Goal: Task Accomplishment & Management: Manage account settings

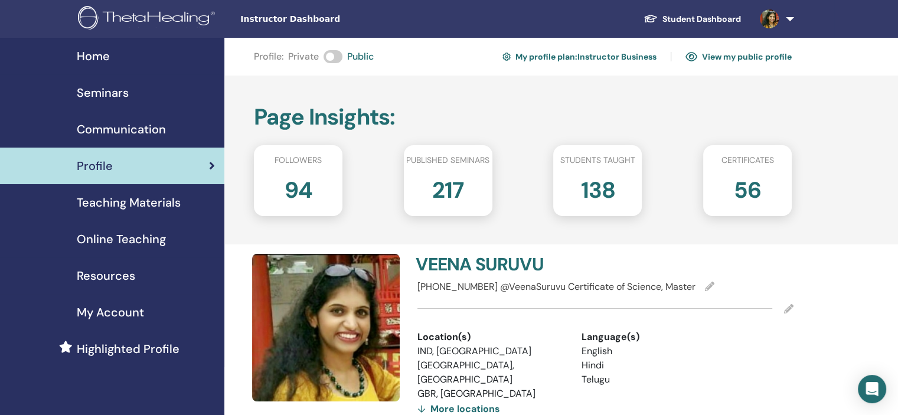
click at [158, 91] on div "Seminars" at bounding box center [111, 93] width 205 height 18
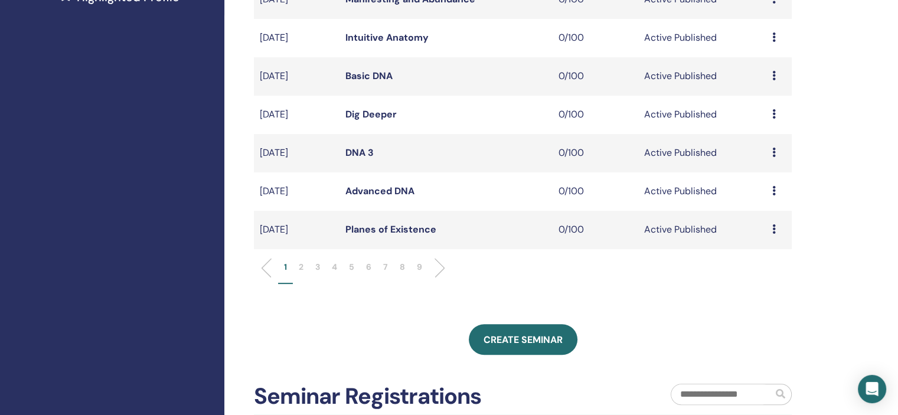
scroll to position [472, 0]
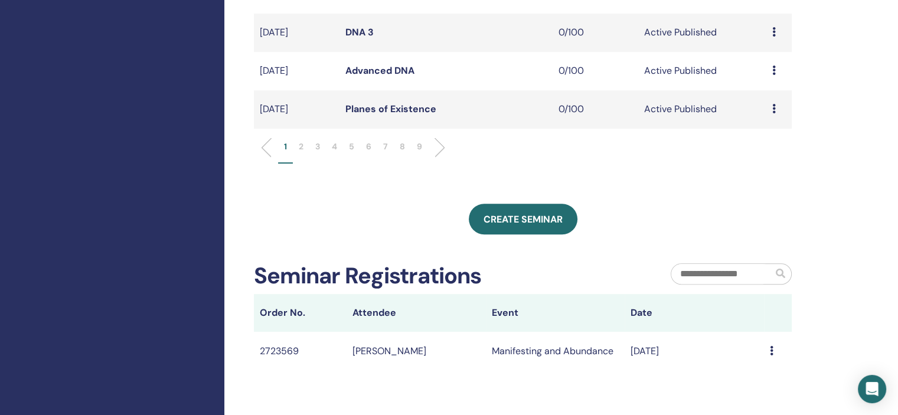
click at [367, 145] on p "6" at bounding box center [368, 146] width 5 height 12
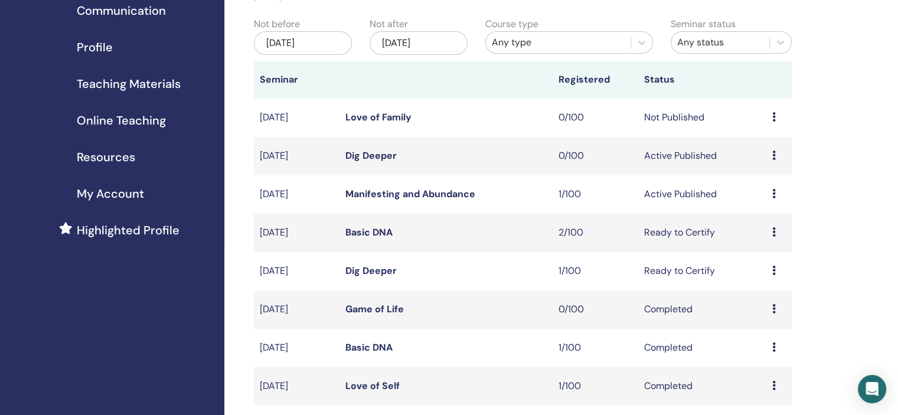
scroll to position [118, 0]
click at [776, 228] on div "Preview Edit Attendees Cancel" at bounding box center [779, 233] width 14 height 14
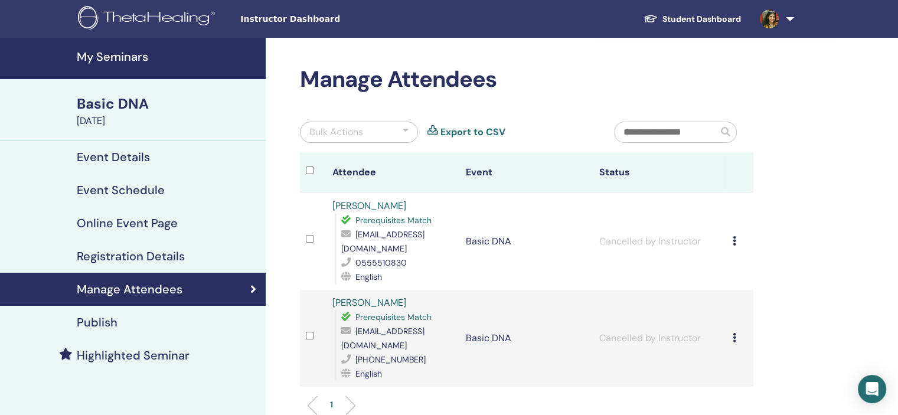
click at [136, 55] on h4 "My Seminars" at bounding box center [168, 57] width 182 height 14
click at [375, 204] on link "[PERSON_NAME]" at bounding box center [369, 206] width 74 height 12
